Goal: Use online tool/utility: Utilize a website feature to perform a specific function

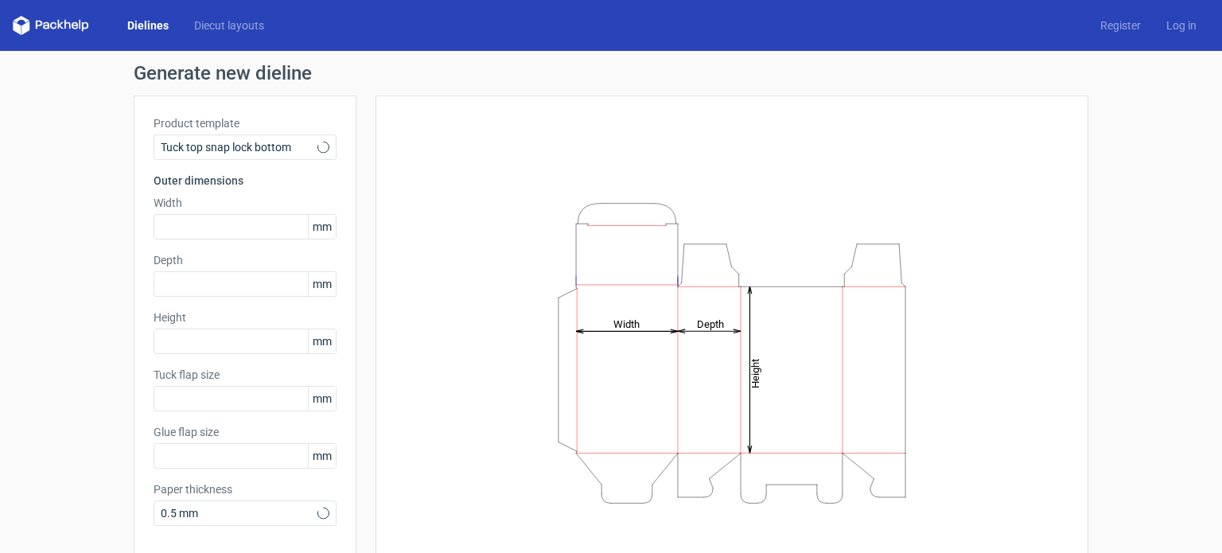
type input "15"
type input "10"
click at [318, 145] on icon at bounding box center [324, 147] width 12 height 13
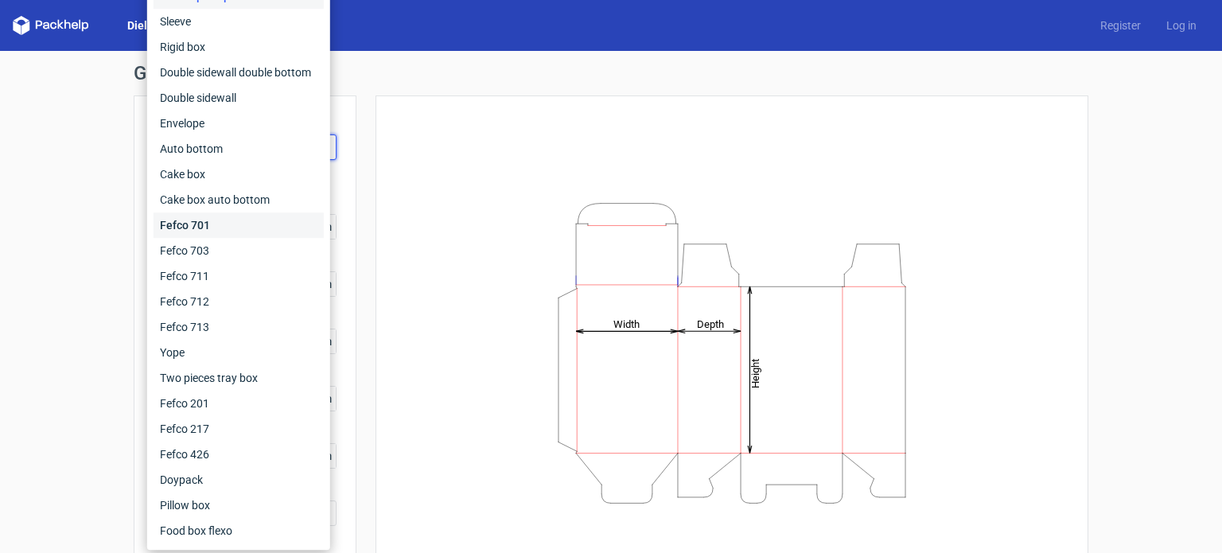
click at [200, 219] on div "Fefco 701" at bounding box center [239, 224] width 170 height 25
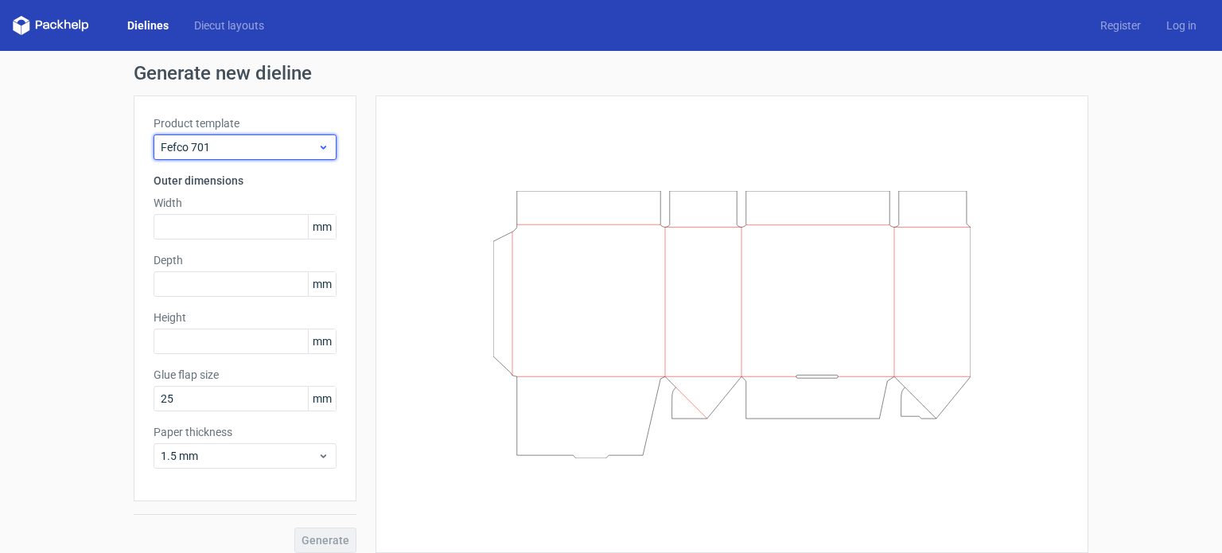
click at [211, 146] on span "Fefco 701" at bounding box center [239, 147] width 157 height 16
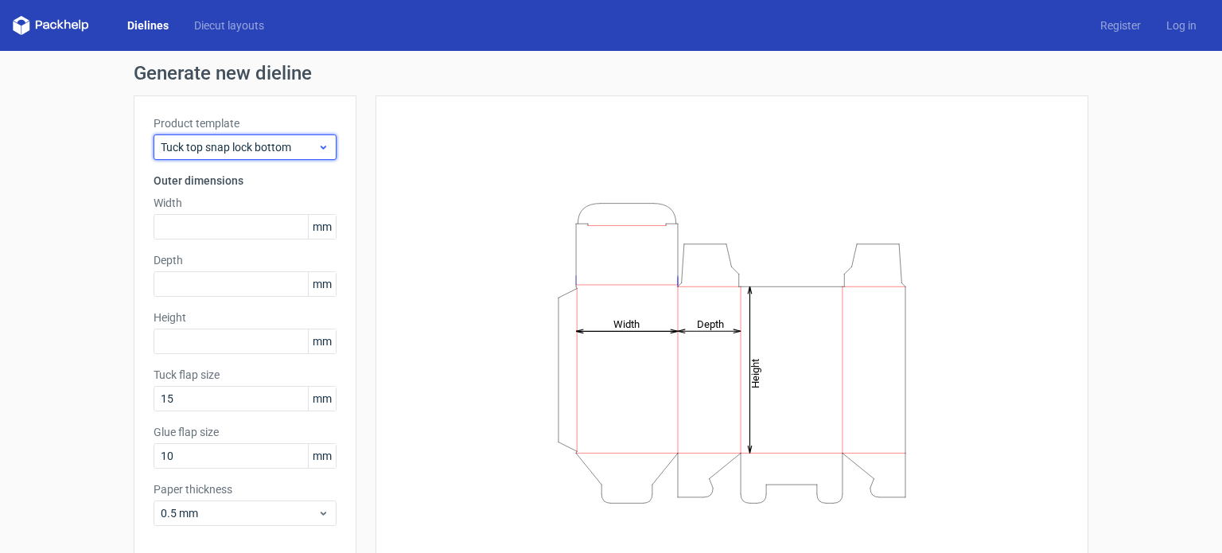
click at [321, 146] on use at bounding box center [324, 148] width 6 height 4
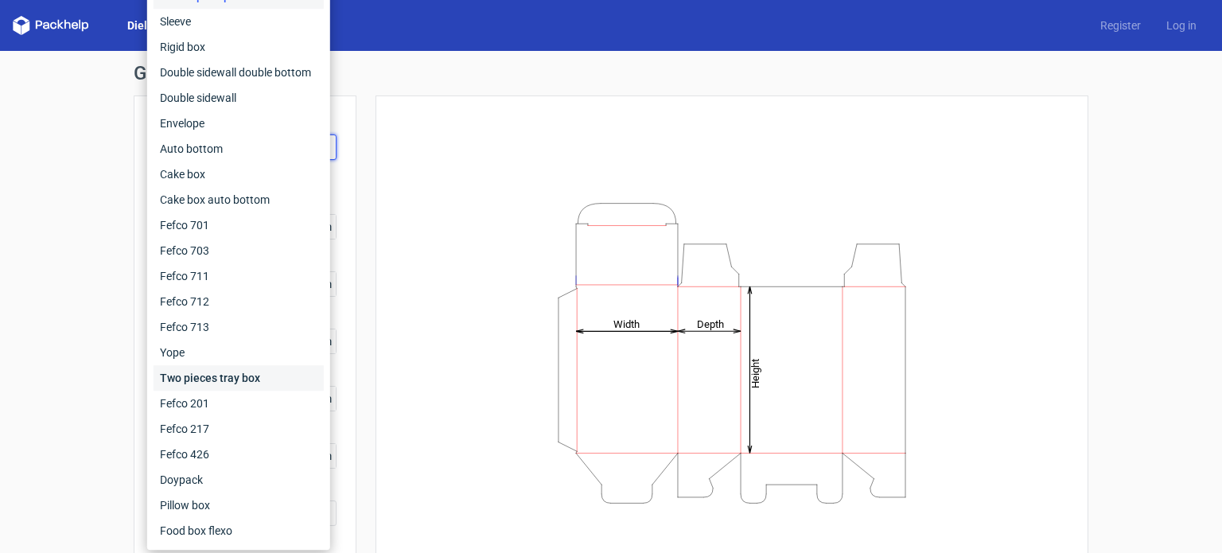
scroll to position [69, 0]
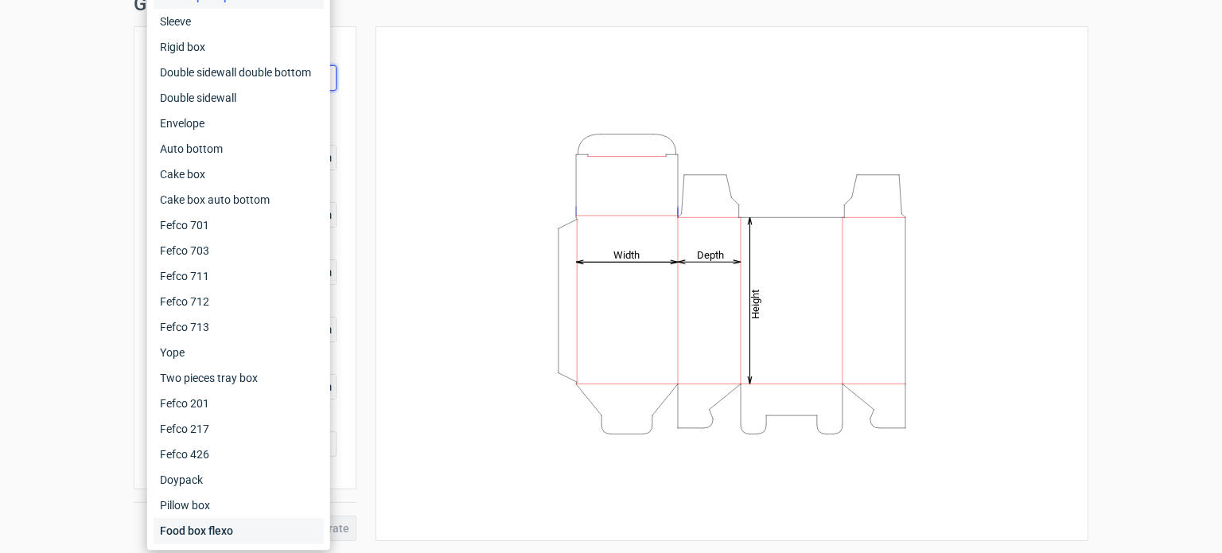
click at [210, 526] on div "Food box flexo" at bounding box center [239, 530] width 170 height 25
